Goal: Information Seeking & Learning: Find specific fact

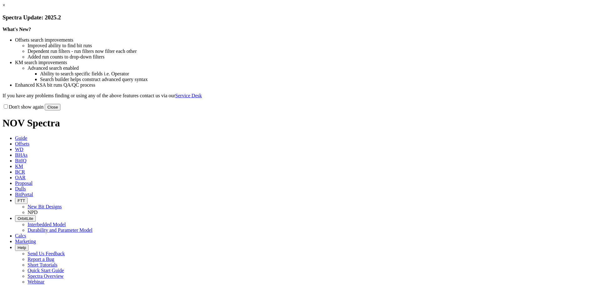
click at [60, 110] on button "Close" at bounding box center [53, 107] width 16 height 7
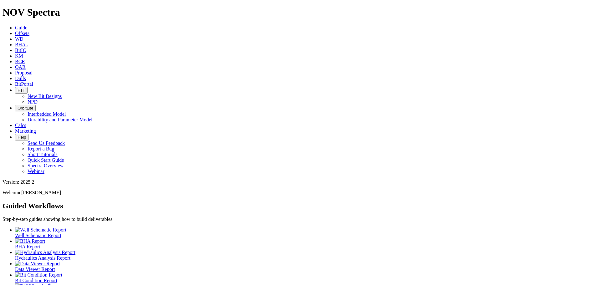
click at [15, 53] on icon at bounding box center [15, 55] width 0 height 5
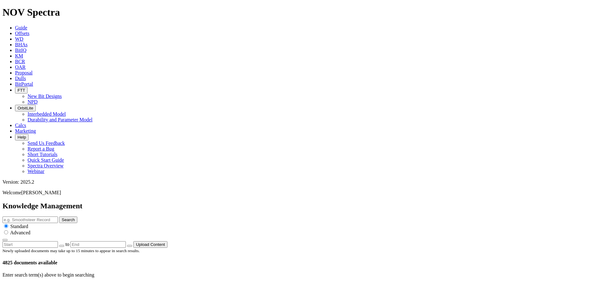
click at [58, 217] on input "text" at bounding box center [30, 220] width 55 height 7
type input "17.75mm"
click at [59, 217] on button "Search" at bounding box center [68, 220] width 18 height 7
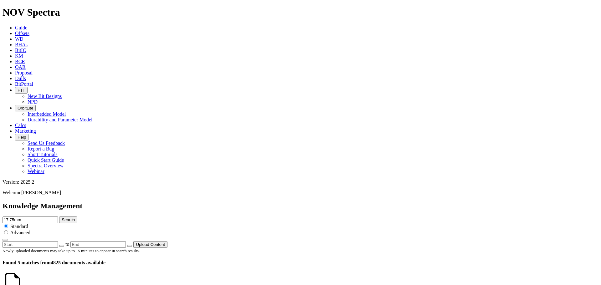
click at [23, 285] on link at bounding box center [23, 288] width 0 height 5
